Goal: Information Seeking & Learning: Learn about a topic

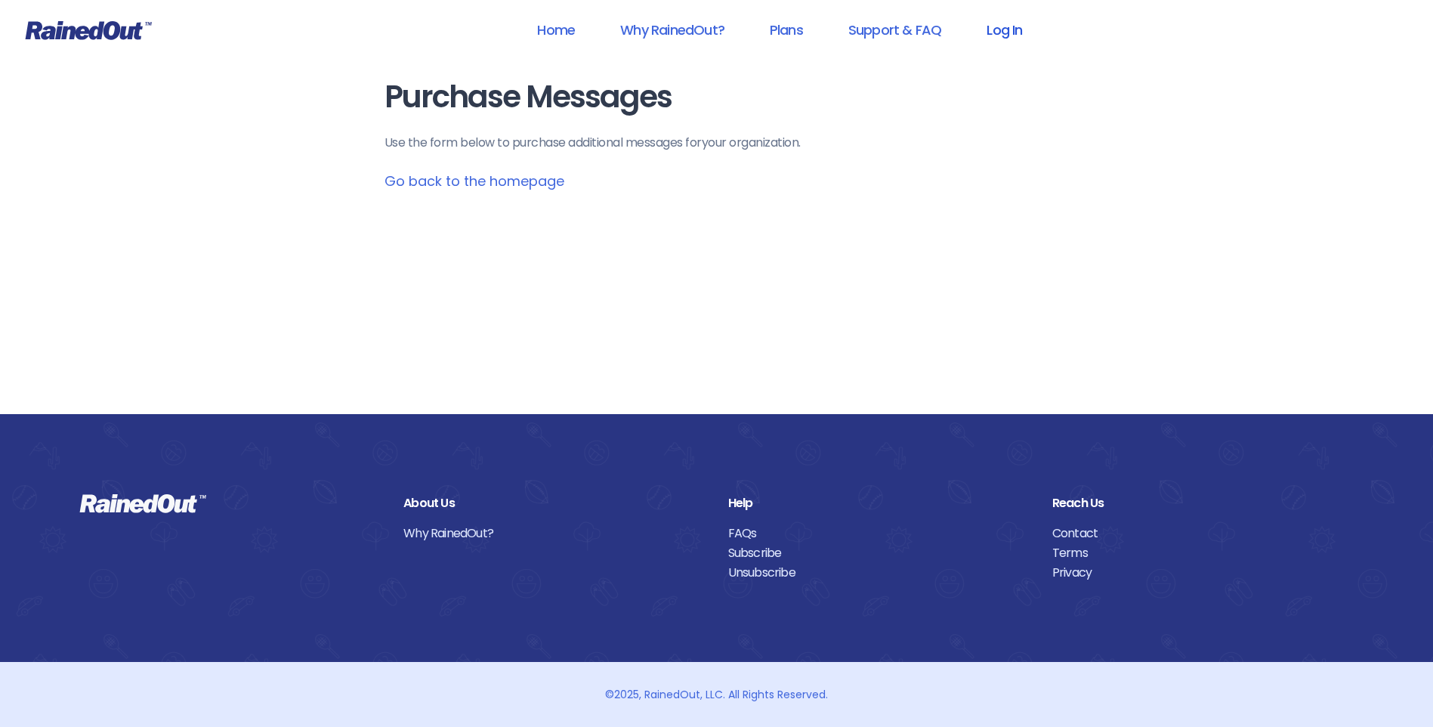
click at [1001, 30] on link "Log In" at bounding box center [1004, 30] width 75 height 34
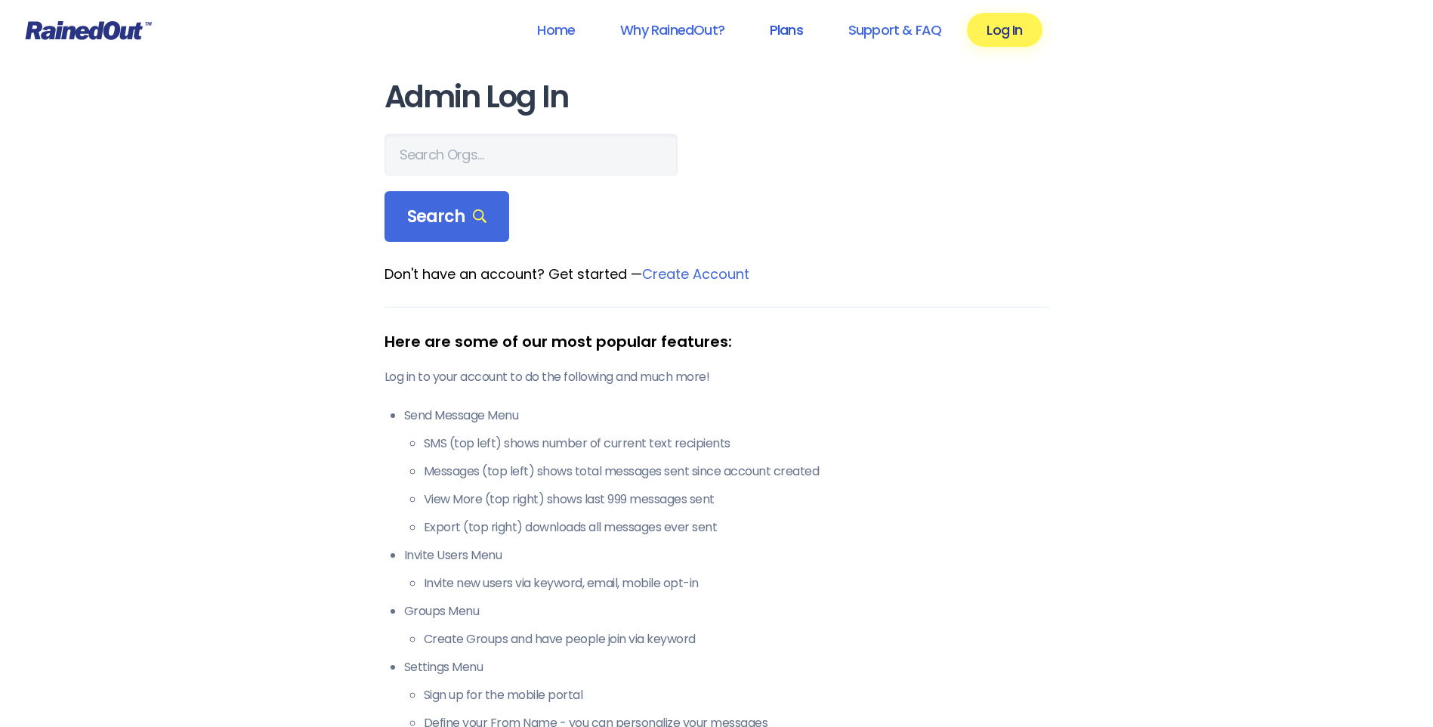
click at [785, 26] on link "Plans" at bounding box center [786, 30] width 73 height 34
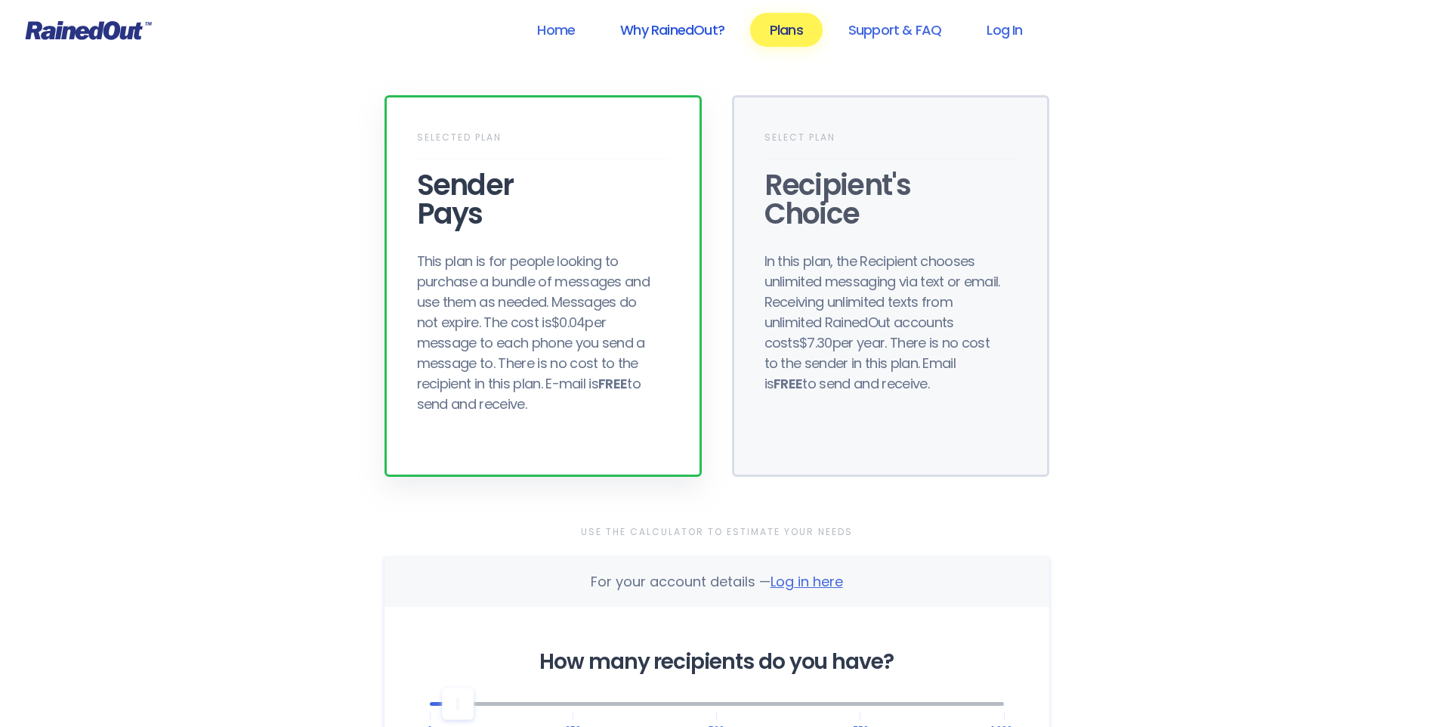
click at [660, 30] on link "Why RainedOut?" at bounding box center [673, 30] width 144 height 34
